Goal: Find specific page/section: Find specific page/section

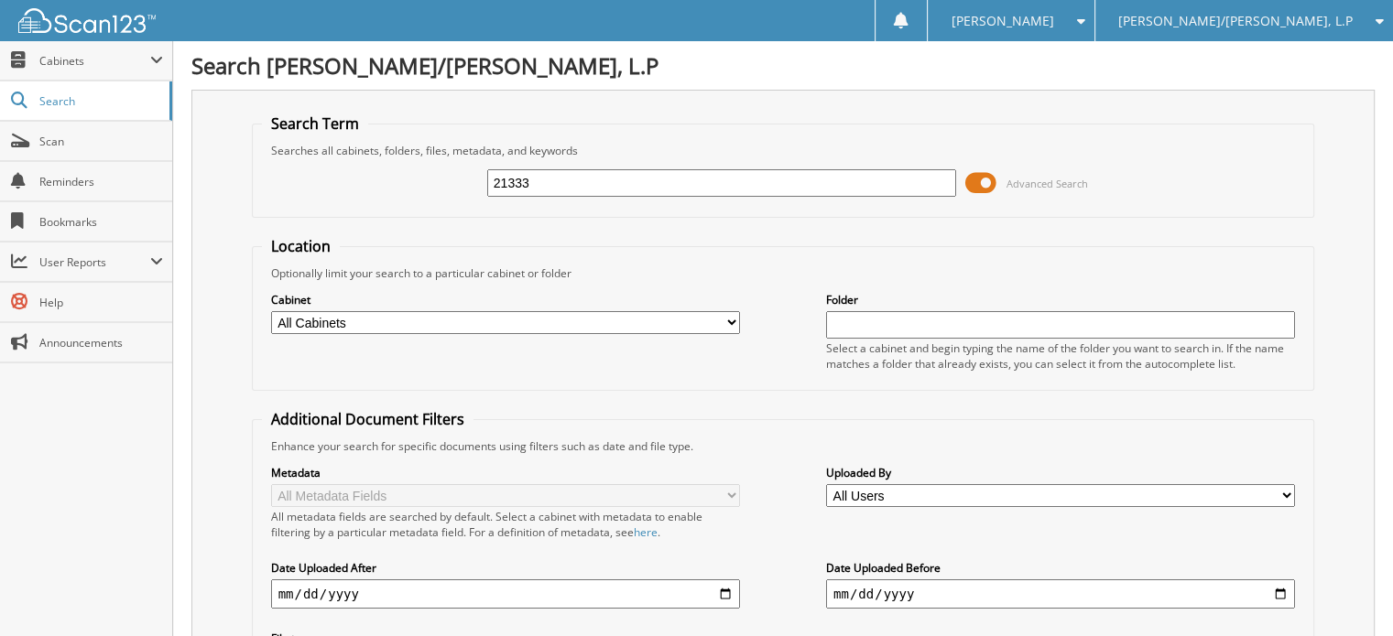
type input "21333"
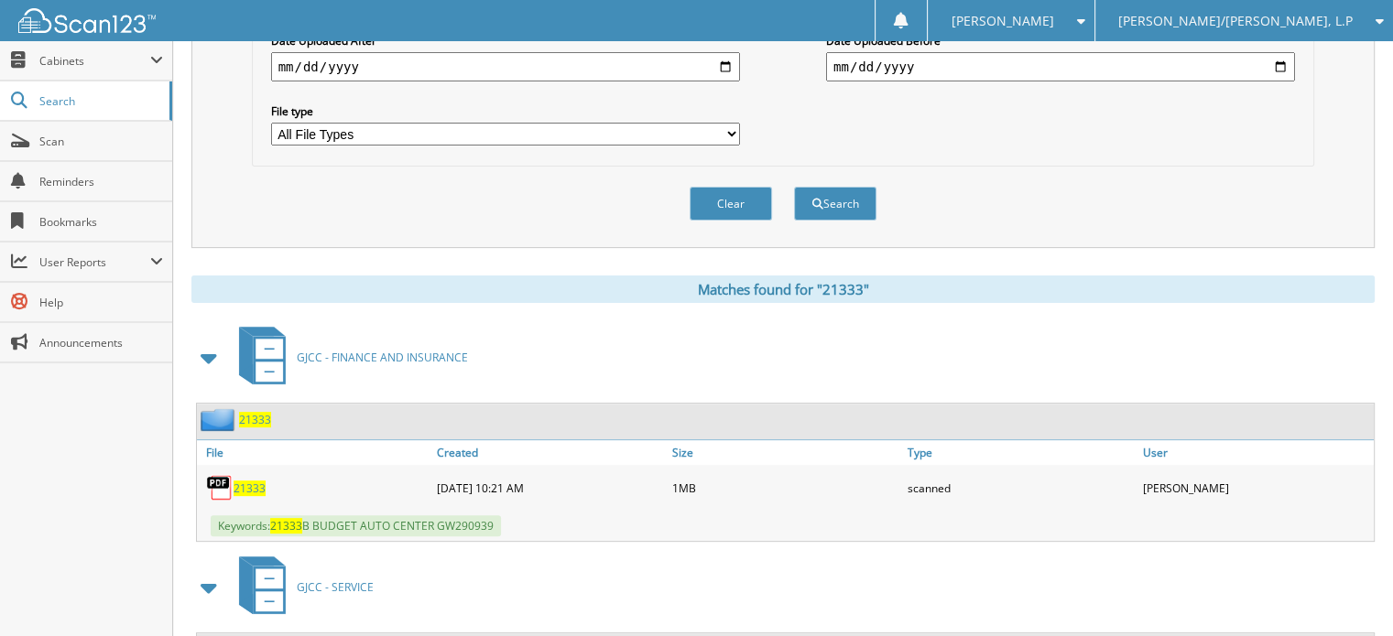
scroll to position [641, 0]
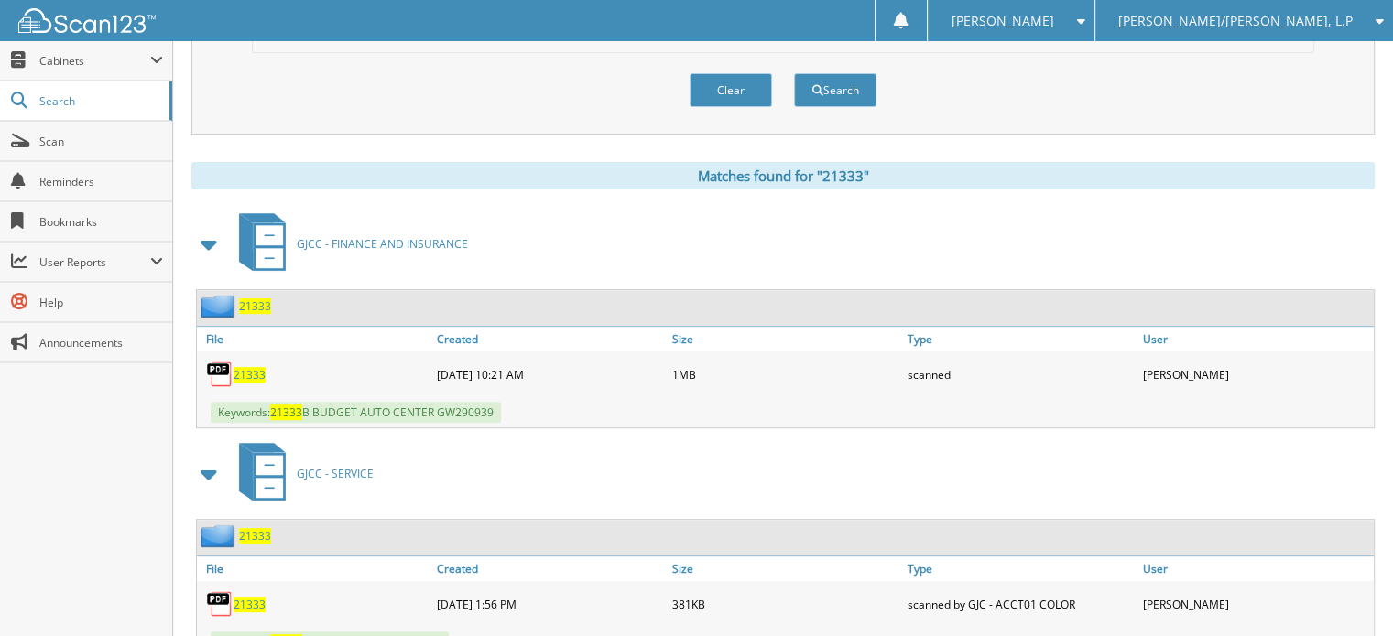
click at [263, 367] on span "21333" at bounding box center [249, 375] width 32 height 16
click at [92, 136] on span "Scan" at bounding box center [101, 142] width 124 height 16
